Goal: Check status: Check status

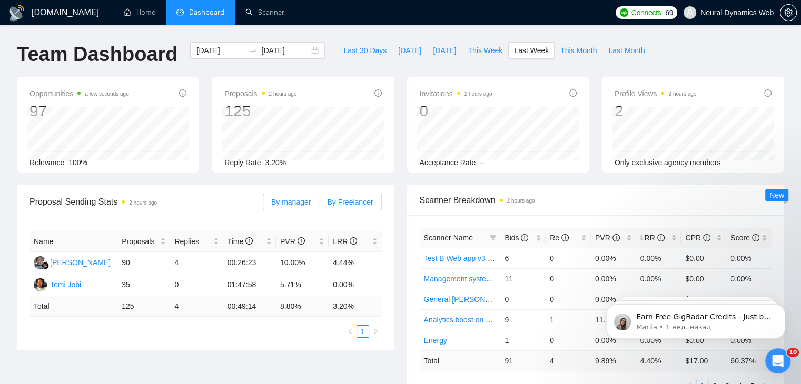
click at [352, 201] on span "By Freelancer" at bounding box center [350, 202] width 46 height 8
click at [319, 205] on input "By Freelancer" at bounding box center [319, 205] width 0 height 0
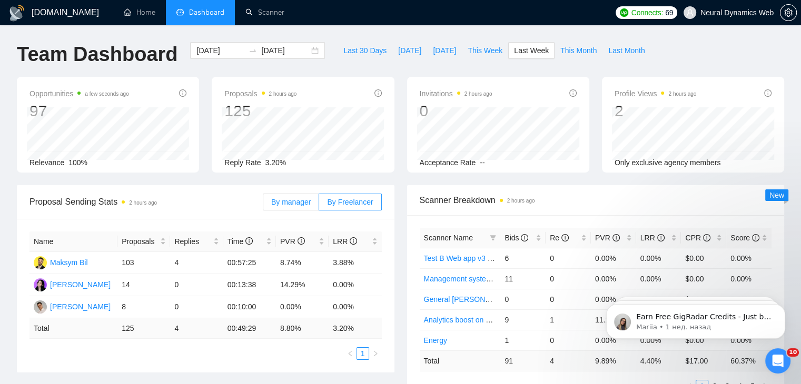
click at [286, 201] on span "By manager" at bounding box center [290, 202] width 39 height 8
click at [263, 205] on input "By manager" at bounding box center [263, 205] width 0 height 0
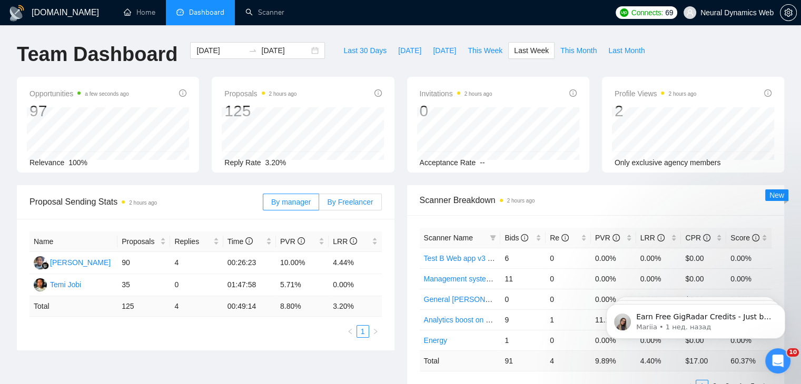
click at [340, 207] on label "By Freelancer" at bounding box center [350, 202] width 62 height 17
click at [319, 205] on input "By Freelancer" at bounding box center [319, 205] width 0 height 0
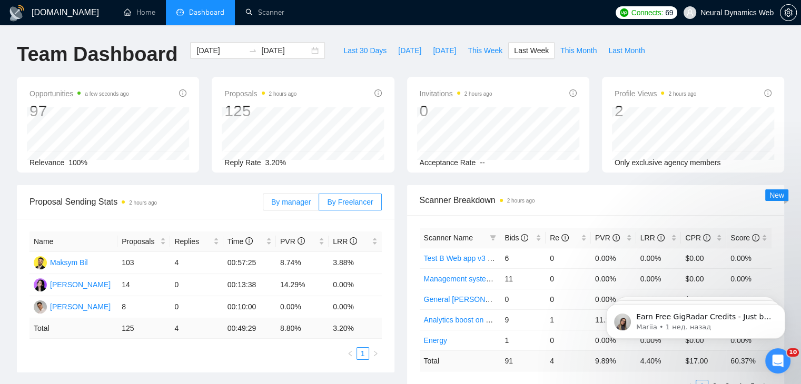
click at [293, 206] on span "By manager" at bounding box center [290, 202] width 39 height 8
click at [263, 205] on input "By manager" at bounding box center [263, 205] width 0 height 0
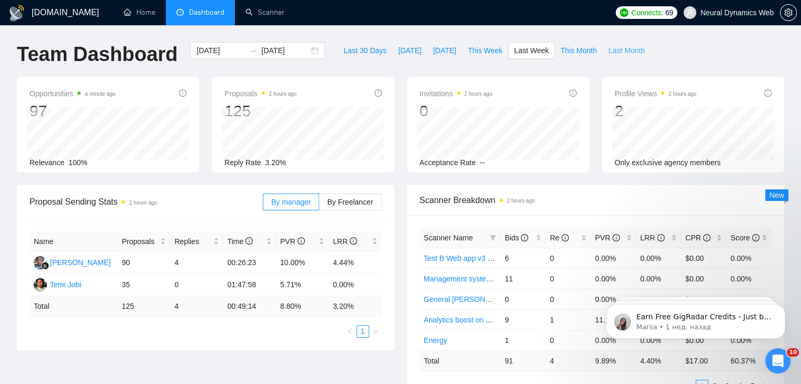
click at [635, 48] on button "Last Month" at bounding box center [626, 50] width 48 height 17
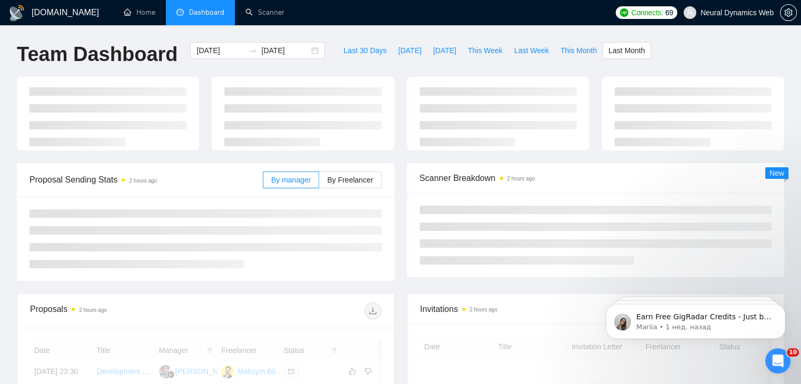
type input "[DATE]"
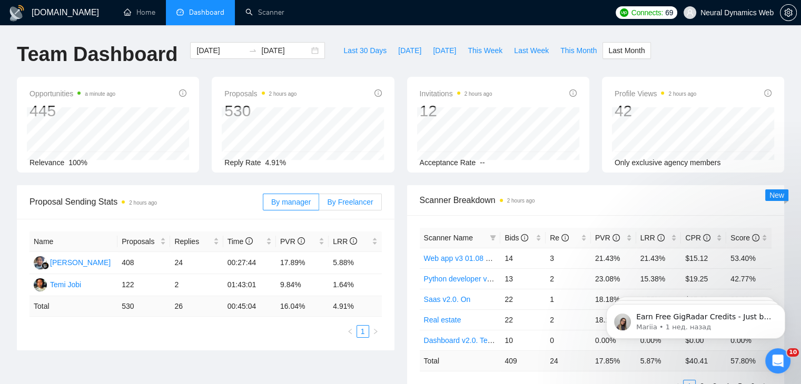
click at [346, 200] on span "By Freelancer" at bounding box center [350, 202] width 46 height 8
click at [319, 205] on input "By Freelancer" at bounding box center [319, 205] width 0 height 0
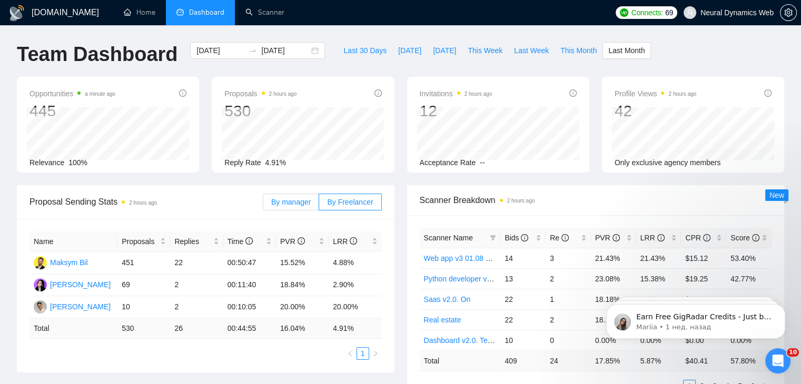
click at [298, 201] on span "By manager" at bounding box center [290, 202] width 39 height 8
click at [263, 205] on input "By manager" at bounding box center [263, 205] width 0 height 0
